Goal: Check status

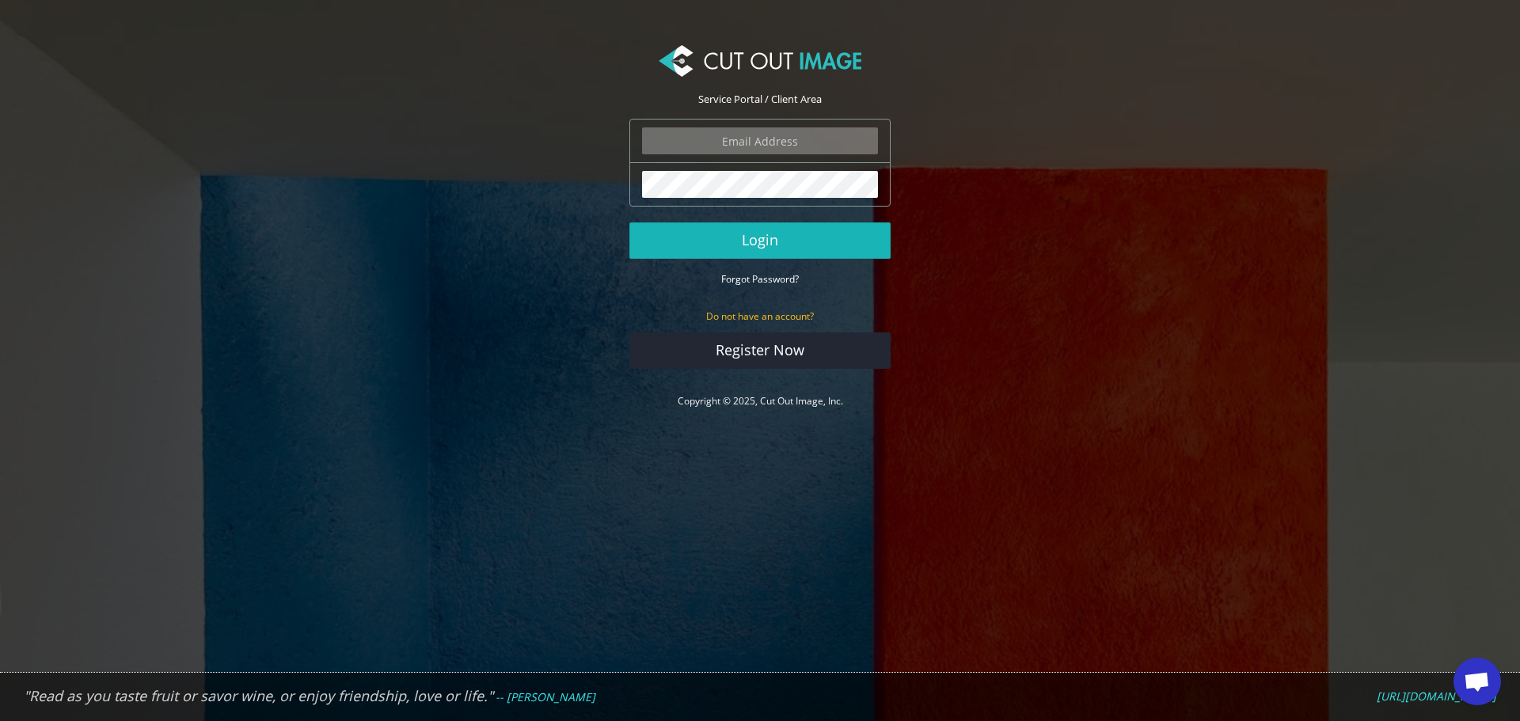
type input "f.brunner@pentagonsports.de"
click at [730, 235] on button "Login" at bounding box center [759, 240] width 261 height 36
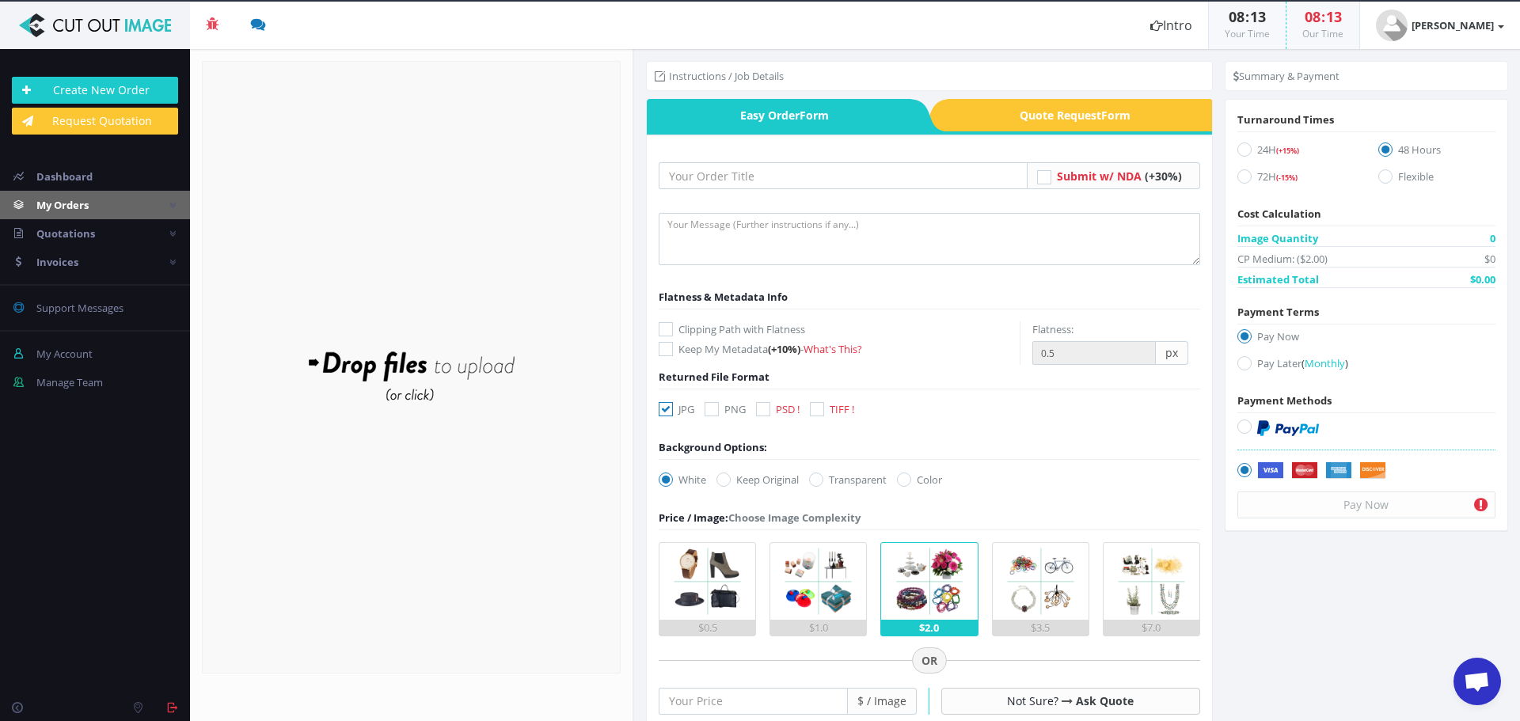
click at [47, 211] on span "My Orders" at bounding box center [62, 205] width 52 height 14
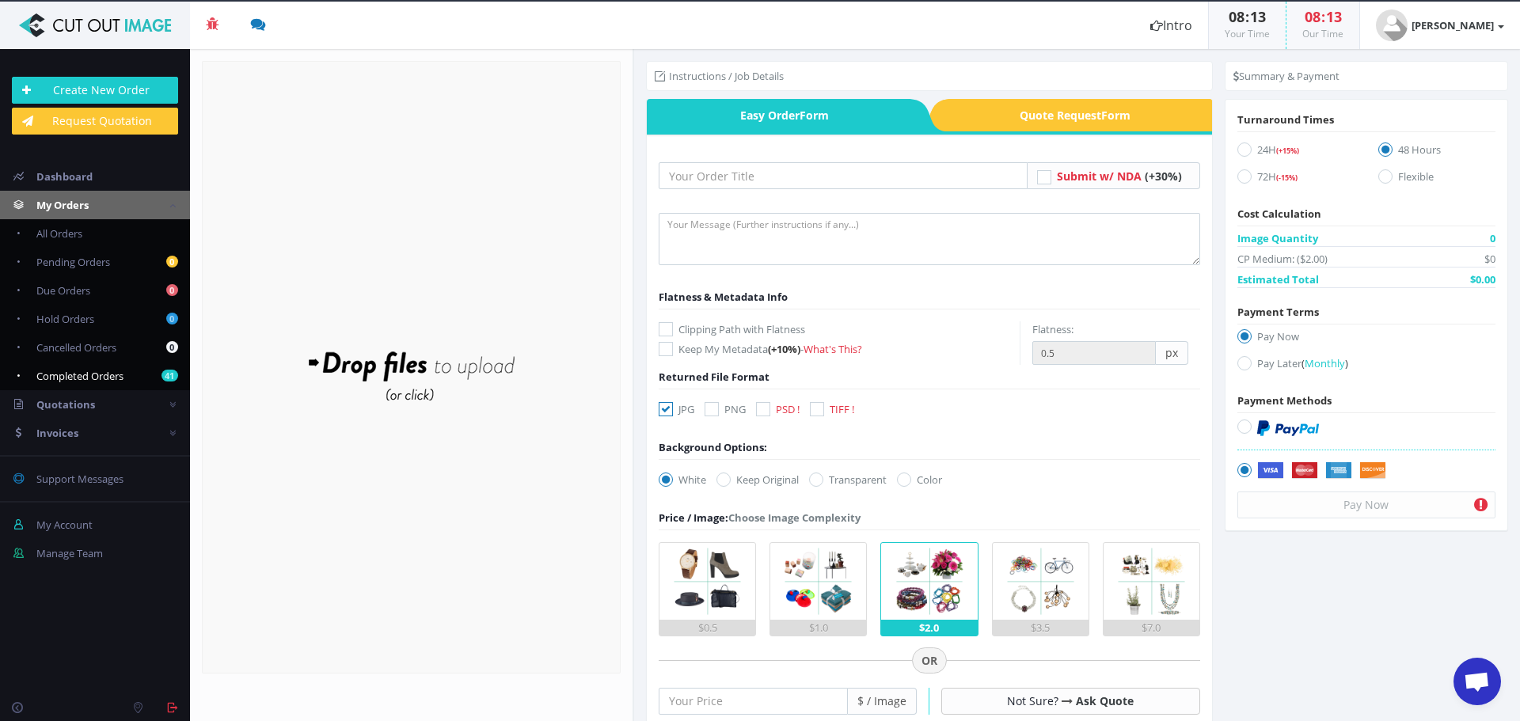
click at [110, 388] on link "41 Completed Orders" at bounding box center [95, 376] width 190 height 28
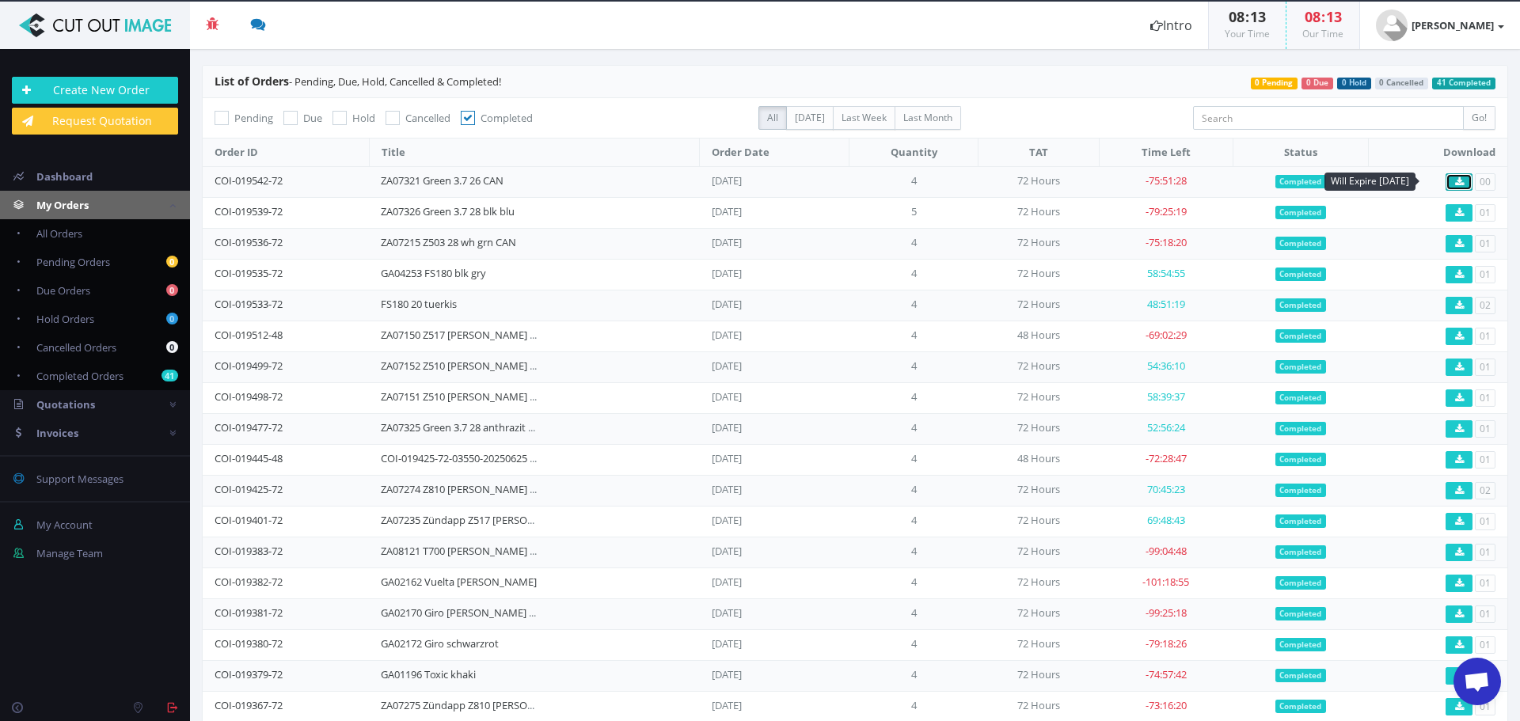
click at [1455, 184] on icon at bounding box center [1459, 181] width 9 height 9
click at [389, 270] on link "GA04253 FS180 blk gry" at bounding box center [433, 273] width 105 height 14
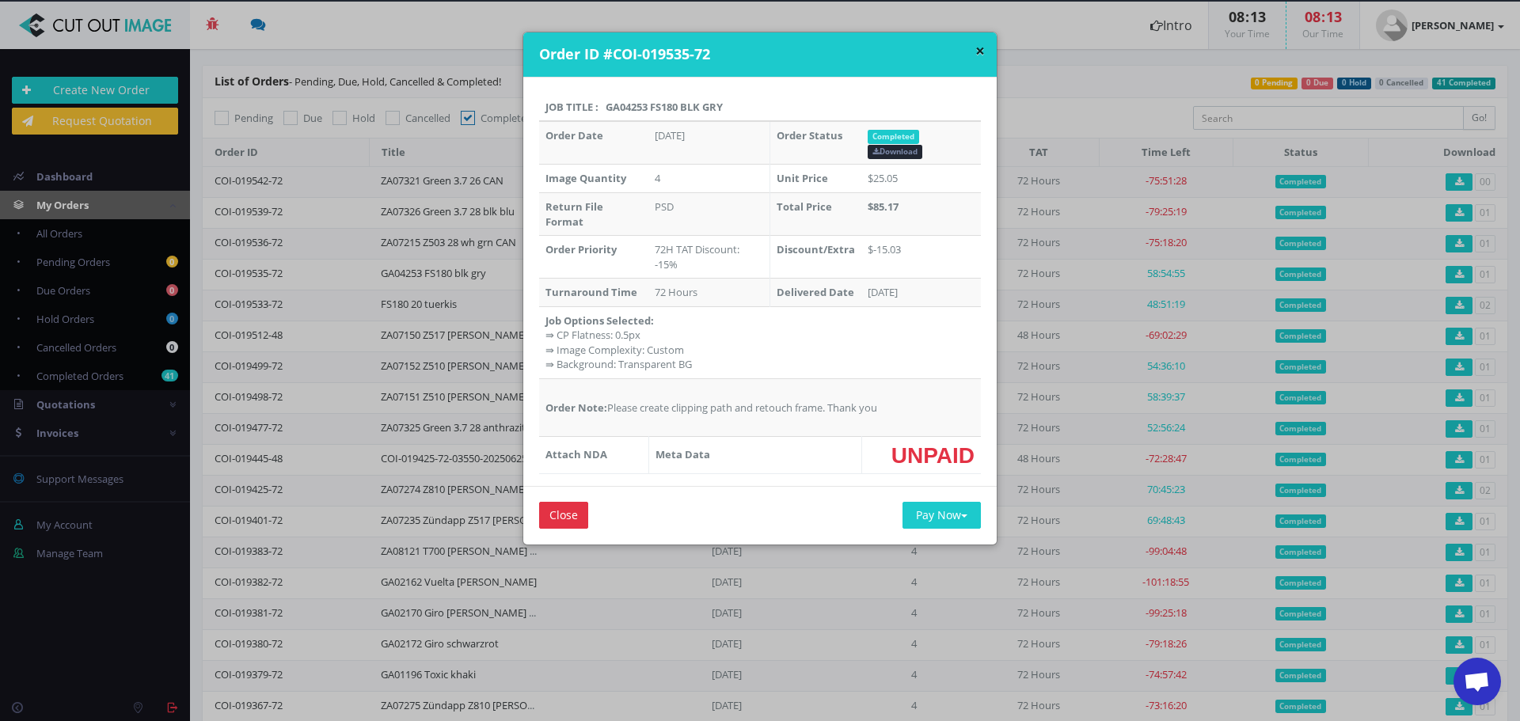
drag, startPoint x: 603, startPoint y: 104, endPoint x: 647, endPoint y: 105, distance: 43.5
click at [647, 105] on th "Job Title : GA04253 FS180 blk gry" at bounding box center [760, 107] width 442 height 28
copy th "GA04253"
click at [368, 319] on div "× Order ID #COI-019535-72 Job Title : GA04253 FS180 blk gry Order Date Aug 05, …" at bounding box center [760, 360] width 1520 height 721
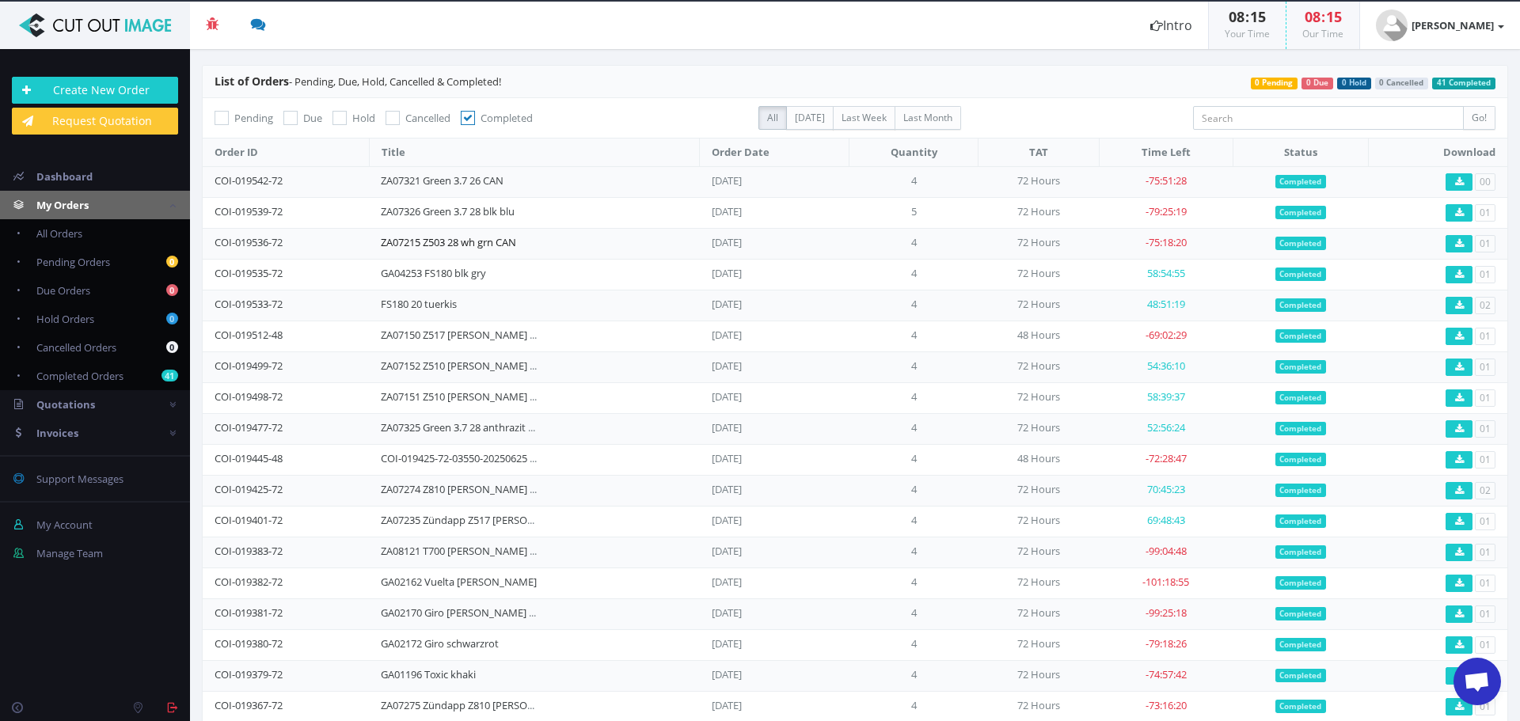
click at [384, 249] on link "ZA07215 Z503 28 wh grn CAN" at bounding box center [448, 242] width 135 height 14
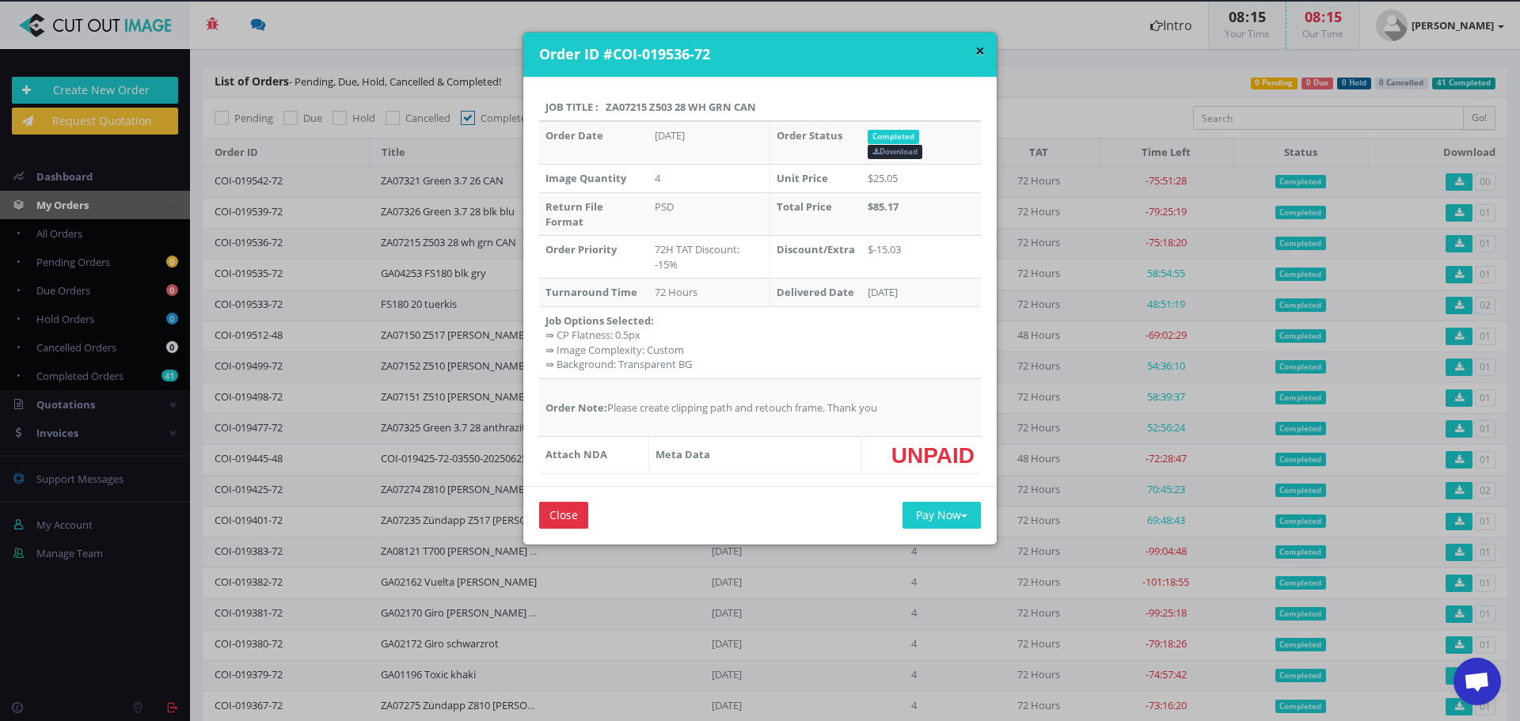
click at [615, 107] on th "Job Title : ZA07215 Z503 28 wh grn CAN" at bounding box center [760, 107] width 442 height 28
copy th "ZA07215"
